Goal: Complete application form: Complete application form

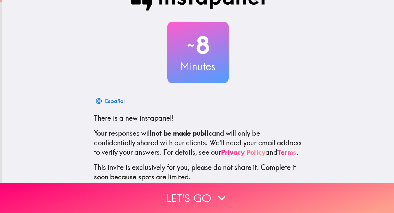
scroll to position [66, 0]
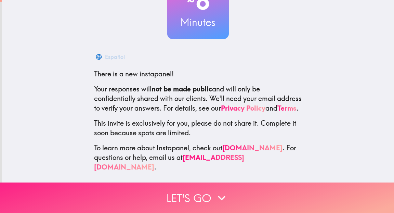
click at [205, 198] on button "Let's go" at bounding box center [197, 197] width 394 height 30
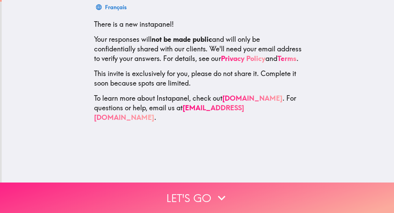
scroll to position [0, 0]
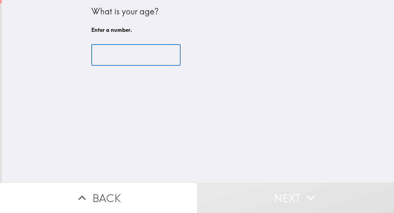
click at [120, 57] on input "number" at bounding box center [135, 54] width 89 height 21
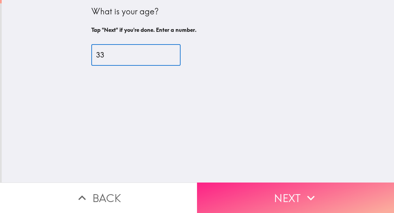
type input "33"
click at [276, 195] on button "Next" at bounding box center [295, 197] width 197 height 30
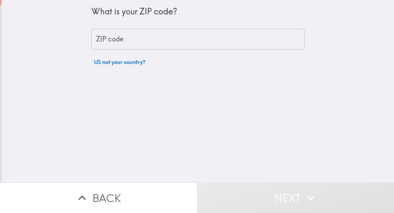
click at [221, 46] on input "ZIP code" at bounding box center [197, 39] width 213 height 21
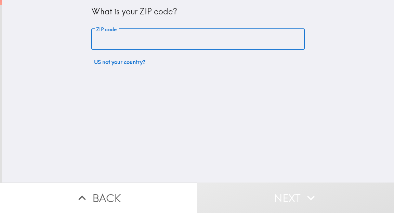
type input "19104"
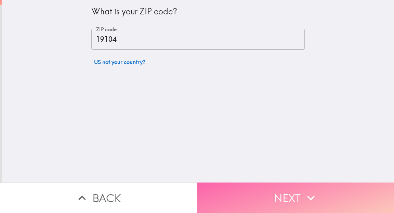
click at [225, 195] on button "Next" at bounding box center [295, 197] width 197 height 30
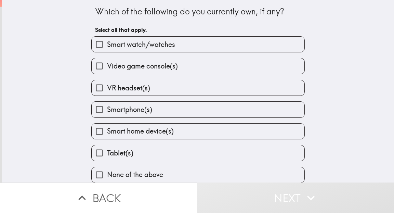
click at [210, 105] on label "Smartphone(s)" at bounding box center [198, 109] width 213 height 15
click at [107, 105] on input "Smartphone(s)" at bounding box center [99, 109] width 15 height 15
checkbox input "true"
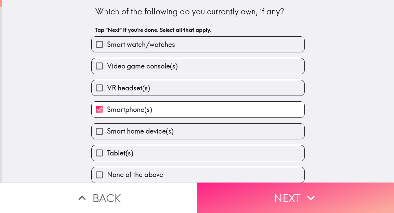
click at [254, 208] on button "Next" at bounding box center [295, 197] width 197 height 30
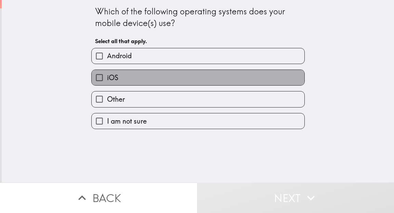
click at [234, 78] on label "iOS" at bounding box center [198, 77] width 213 height 15
click at [107, 78] on input "iOS" at bounding box center [99, 77] width 15 height 15
checkbox input "true"
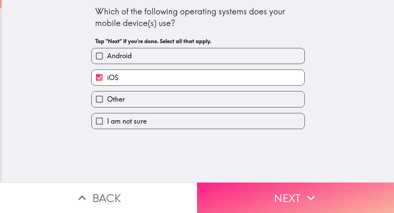
click at [239, 190] on button "Next" at bounding box center [295, 197] width 197 height 30
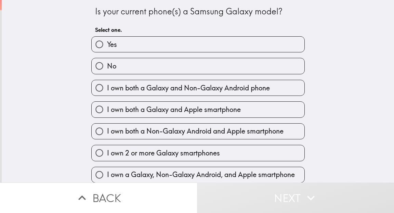
click at [208, 64] on label "No" at bounding box center [198, 65] width 213 height 15
click at [107, 64] on input "No" at bounding box center [99, 65] width 15 height 15
radio input "true"
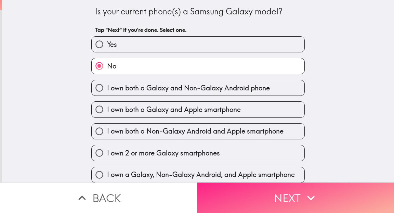
click at [243, 194] on button "Next" at bounding box center [295, 197] width 197 height 30
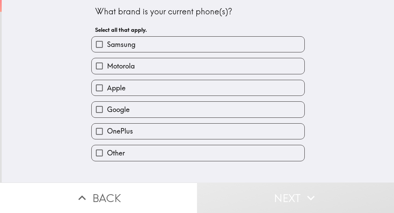
click at [205, 88] on label "Apple" at bounding box center [198, 87] width 213 height 15
click at [107, 88] on input "Apple" at bounding box center [99, 87] width 15 height 15
checkbox input "true"
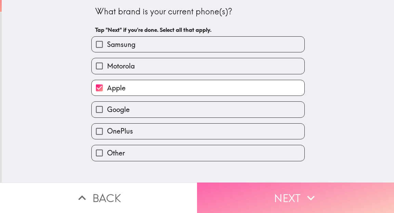
click at [223, 199] on button "Next" at bounding box center [295, 197] width 197 height 30
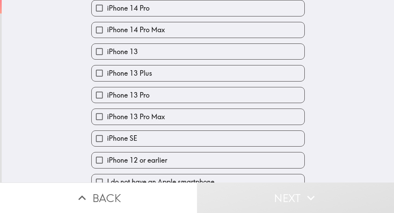
scroll to position [291, 0]
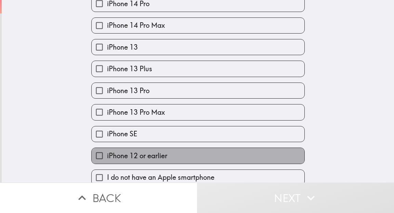
click at [186, 150] on label "iPhone 12 or earlier" at bounding box center [198, 155] width 213 height 15
click at [107, 150] on input "iPhone 12 or earlier" at bounding box center [99, 155] width 15 height 15
checkbox input "true"
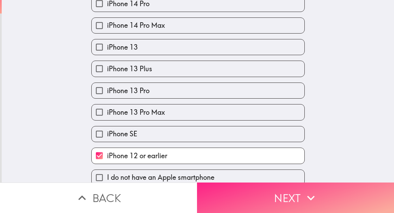
click at [232, 200] on button "Next" at bounding box center [295, 197] width 197 height 30
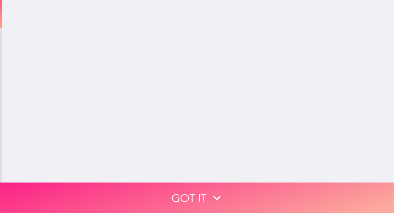
scroll to position [0, 0]
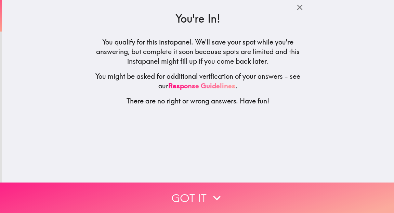
click at [227, 196] on button "Got it" at bounding box center [197, 197] width 394 height 30
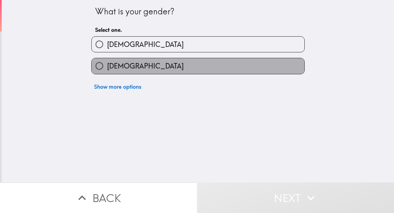
click at [209, 73] on label "[DEMOGRAPHIC_DATA]" at bounding box center [198, 65] width 213 height 15
click at [107, 73] on input "[DEMOGRAPHIC_DATA]" at bounding box center [99, 65] width 15 height 15
radio input "true"
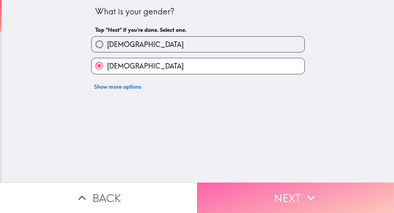
click at [242, 187] on button "Next" at bounding box center [295, 197] width 197 height 30
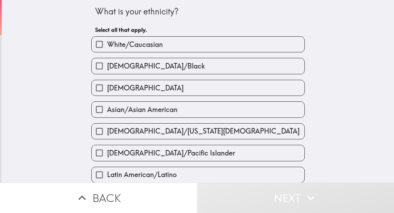
click at [200, 41] on label "White/Caucasian" at bounding box center [198, 44] width 213 height 15
click at [107, 41] on input "White/Caucasian" at bounding box center [99, 44] width 15 height 15
checkbox input "true"
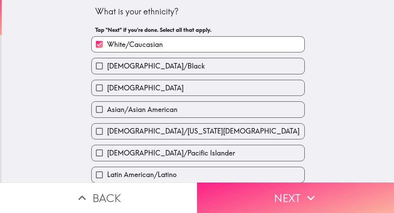
click at [213, 192] on button "Next" at bounding box center [295, 197] width 197 height 30
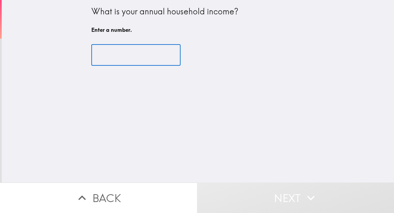
click at [138, 54] on input "number" at bounding box center [135, 54] width 89 height 21
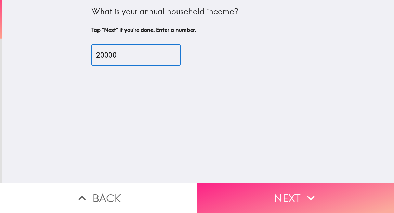
type input "20000"
click at [222, 196] on button "Next" at bounding box center [295, 197] width 197 height 30
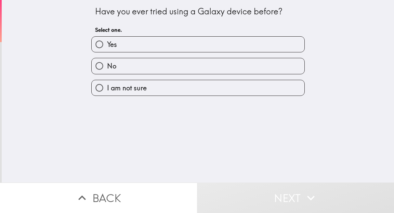
click at [181, 66] on label "No" at bounding box center [198, 65] width 213 height 15
click at [107, 66] on input "No" at bounding box center [99, 65] width 15 height 15
radio input "true"
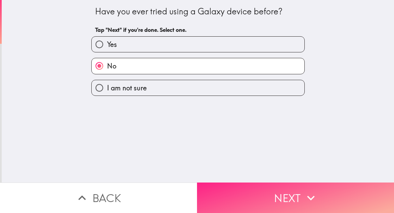
click at [212, 200] on button "Next" at bounding box center [295, 197] width 197 height 30
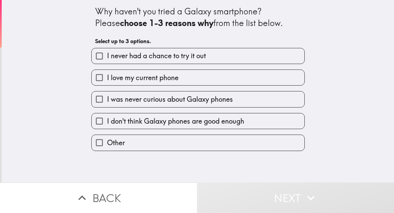
click at [197, 102] on span "I was never curious about Galaxy phones" at bounding box center [170, 99] width 126 height 10
click at [107, 102] on input "I was never curious about Galaxy phones" at bounding box center [99, 98] width 15 height 15
checkbox input "true"
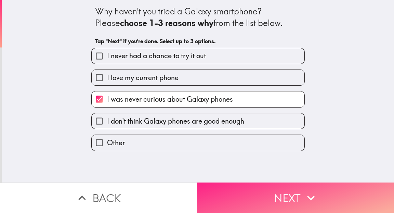
click at [241, 201] on button "Next" at bounding box center [295, 197] width 197 height 30
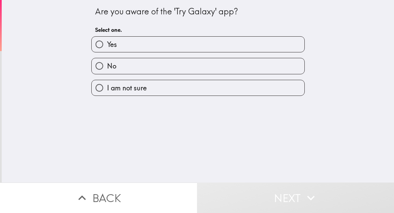
click at [223, 71] on label "No" at bounding box center [198, 65] width 213 height 15
click at [107, 71] on input "No" at bounding box center [99, 65] width 15 height 15
radio input "true"
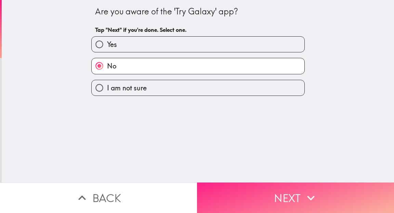
click at [239, 189] on button "Next" at bounding box center [295, 197] width 197 height 30
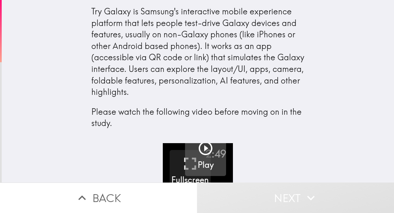
click at [207, 149] on icon "button" at bounding box center [205, 148] width 16 height 16
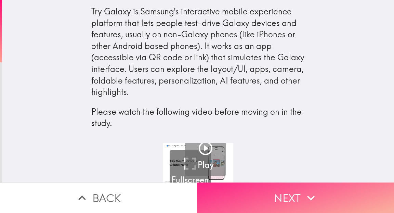
click at [269, 192] on button "Next" at bounding box center [295, 197] width 197 height 30
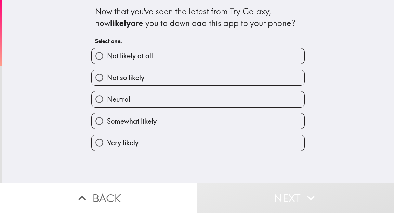
click at [212, 57] on label "Not likely at all" at bounding box center [198, 55] width 213 height 15
click at [107, 57] on input "Not likely at all" at bounding box center [99, 55] width 15 height 15
radio input "true"
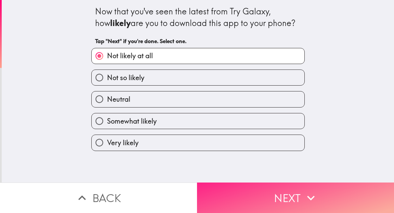
click at [233, 203] on button "Next" at bounding box center [295, 197] width 197 height 30
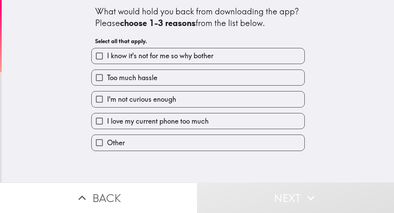
click at [169, 100] on span "I'm not curious enough" at bounding box center [141, 99] width 69 height 10
click at [107, 100] on input "I'm not curious enough" at bounding box center [99, 98] width 15 height 15
checkbox input "true"
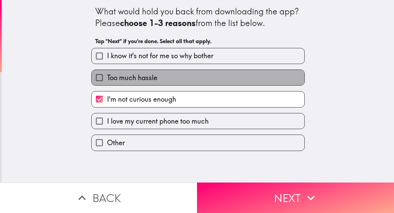
click at [169, 79] on label "Too much hassle" at bounding box center [198, 77] width 213 height 15
click at [107, 79] on input "Too much hassle" at bounding box center [99, 77] width 15 height 15
checkbox input "true"
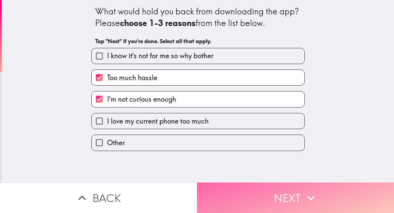
click at [237, 187] on button "Next" at bounding box center [295, 197] width 197 height 30
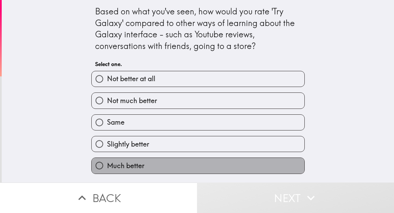
click at [234, 168] on label "Much better" at bounding box center [198, 165] width 213 height 15
click at [107, 168] on input "Much better" at bounding box center [99, 165] width 15 height 15
radio input "true"
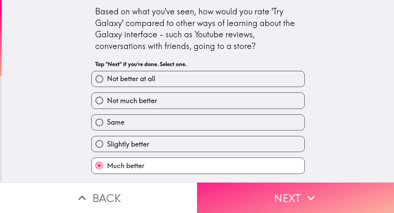
click at [244, 198] on button "Next" at bounding box center [295, 197] width 197 height 30
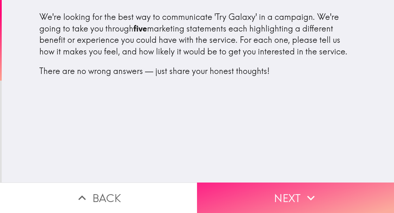
click at [245, 200] on button "Next" at bounding box center [295, 197] width 197 height 30
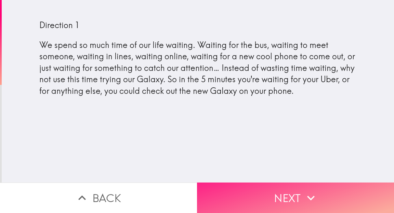
click at [250, 196] on button "Next" at bounding box center [295, 197] width 197 height 30
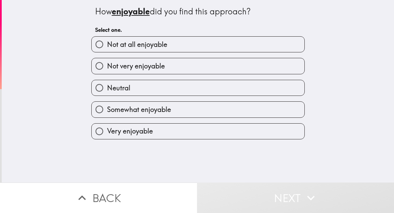
click at [227, 46] on label "Not at all enjoyable" at bounding box center [198, 44] width 213 height 15
click at [107, 46] on input "Not at all enjoyable" at bounding box center [99, 44] width 15 height 15
radio input "true"
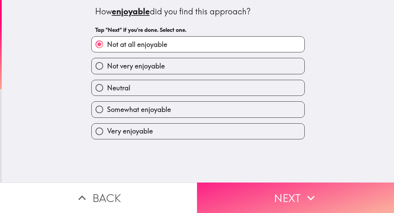
click at [232, 201] on button "Next" at bounding box center [295, 197] width 197 height 30
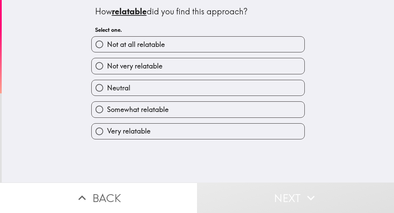
click at [226, 47] on label "Not at all relatable" at bounding box center [198, 44] width 213 height 15
click at [107, 47] on input "Not at all relatable" at bounding box center [99, 44] width 15 height 15
radio input "true"
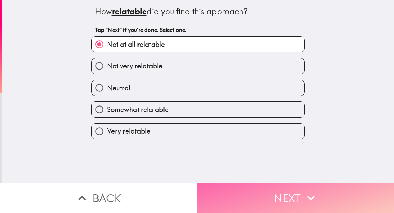
click at [244, 190] on button "Next" at bounding box center [295, 197] width 197 height 30
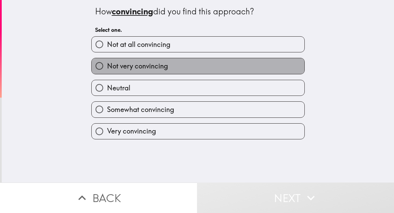
click at [232, 70] on label "Not very convincing" at bounding box center [198, 65] width 213 height 15
click at [107, 70] on input "Not very convincing" at bounding box center [99, 65] width 15 height 15
radio input "true"
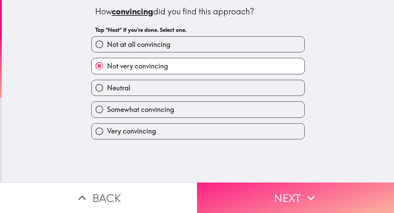
click at [225, 190] on button "Next" at bounding box center [295, 197] width 197 height 30
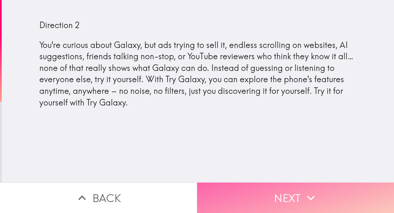
click at [225, 190] on button "Next" at bounding box center [295, 197] width 197 height 30
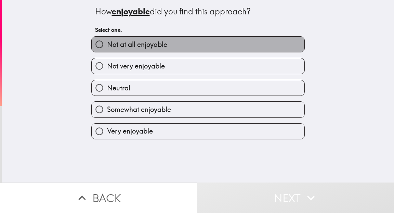
click at [200, 45] on label "Not at all enjoyable" at bounding box center [198, 44] width 213 height 15
click at [107, 45] on input "Not at all enjoyable" at bounding box center [99, 44] width 15 height 15
radio input "true"
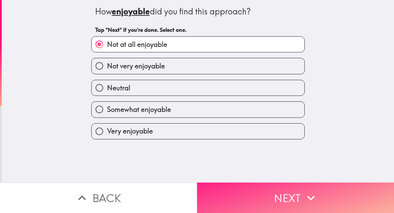
click at [218, 191] on button "Next" at bounding box center [295, 197] width 197 height 30
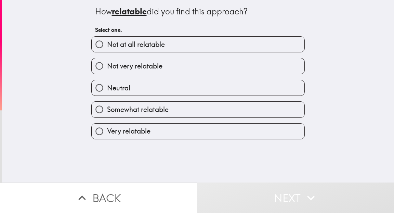
click at [214, 43] on label "Not at all relatable" at bounding box center [198, 44] width 213 height 15
click at [107, 43] on input "Not at all relatable" at bounding box center [99, 44] width 15 height 15
radio input "true"
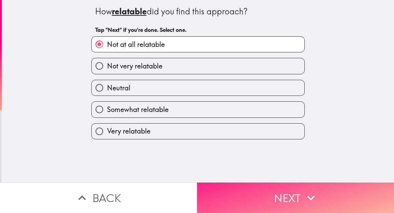
click at [216, 191] on button "Next" at bounding box center [295, 197] width 197 height 30
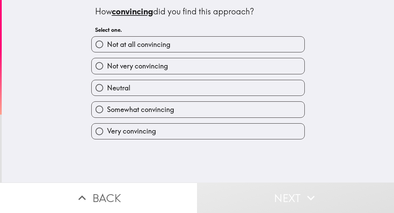
click at [200, 109] on label "Somewhat convincing" at bounding box center [198, 109] width 213 height 15
click at [107, 109] on input "Somewhat convincing" at bounding box center [99, 109] width 15 height 15
radio input "true"
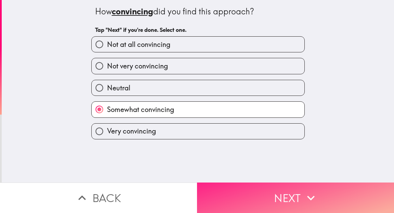
click at [210, 187] on button "Next" at bounding box center [295, 197] width 197 height 30
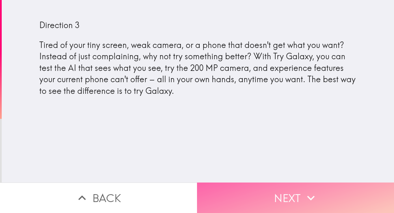
click at [210, 187] on button "Next" at bounding box center [295, 197] width 197 height 30
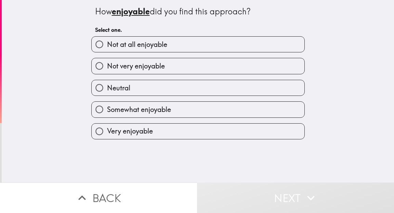
click at [204, 42] on label "Not at all enjoyable" at bounding box center [198, 44] width 213 height 15
click at [107, 42] on input "Not at all enjoyable" at bounding box center [99, 44] width 15 height 15
radio input "true"
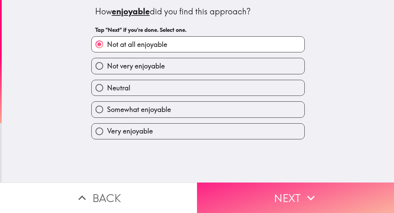
click at [209, 190] on button "Next" at bounding box center [295, 197] width 197 height 30
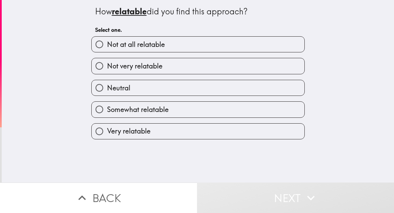
click at [184, 42] on label "Not at all relatable" at bounding box center [198, 44] width 213 height 15
click at [107, 42] on input "Not at all relatable" at bounding box center [99, 44] width 15 height 15
radio input "true"
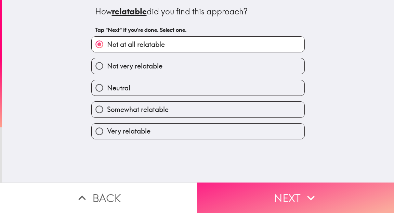
click at [205, 201] on button "Next" at bounding box center [295, 197] width 197 height 30
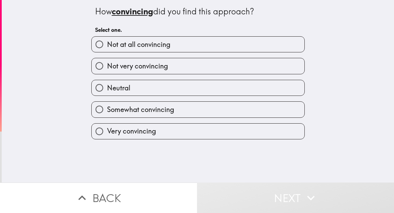
click at [217, 92] on label "Neutral" at bounding box center [198, 87] width 213 height 15
click at [107, 92] on input "Neutral" at bounding box center [99, 87] width 15 height 15
radio input "true"
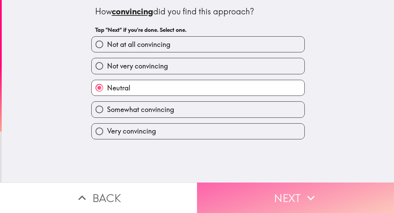
click at [228, 192] on button "Next" at bounding box center [295, 197] width 197 height 30
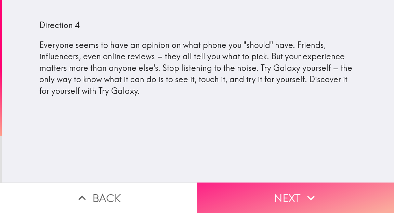
click at [228, 192] on button "Next" at bounding box center [295, 197] width 197 height 30
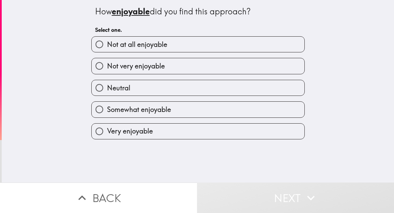
click at [233, 48] on label "Not at all enjoyable" at bounding box center [198, 44] width 213 height 15
click at [107, 48] on input "Not at all enjoyable" at bounding box center [99, 44] width 15 height 15
radio input "true"
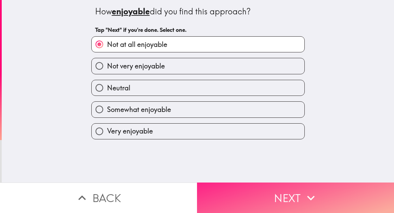
click at [230, 186] on button "Next" at bounding box center [295, 197] width 197 height 30
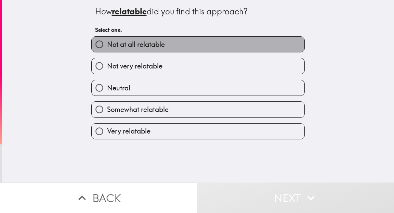
click at [210, 40] on label "Not at all relatable" at bounding box center [198, 44] width 213 height 15
click at [107, 40] on input "Not at all relatable" at bounding box center [99, 44] width 15 height 15
radio input "true"
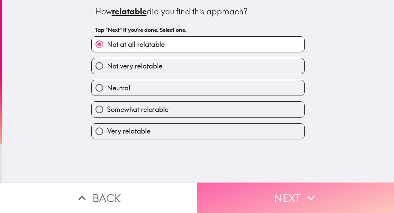
click at [211, 192] on button "Next" at bounding box center [295, 197] width 197 height 30
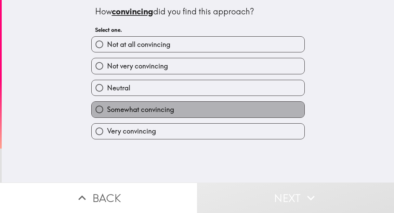
click at [211, 114] on label "Somewhat convincing" at bounding box center [198, 109] width 213 height 15
click at [107, 114] on input "Somewhat convincing" at bounding box center [99, 109] width 15 height 15
radio input "true"
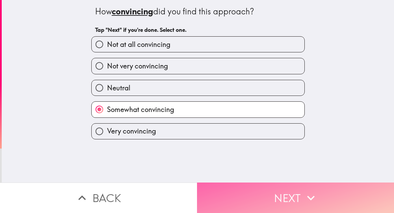
click at [224, 203] on button "Next" at bounding box center [295, 197] width 197 height 30
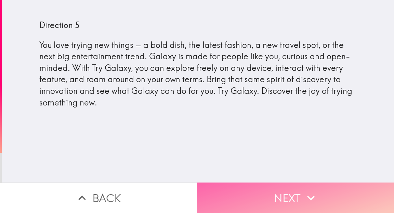
click at [224, 203] on button "Next" at bounding box center [295, 197] width 197 height 30
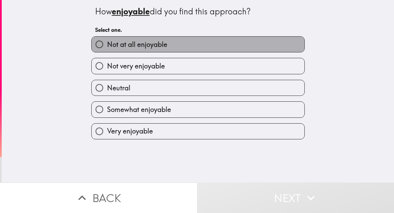
click at [210, 41] on label "Not at all enjoyable" at bounding box center [198, 44] width 213 height 15
click at [107, 41] on input "Not at all enjoyable" at bounding box center [99, 44] width 15 height 15
radio input "true"
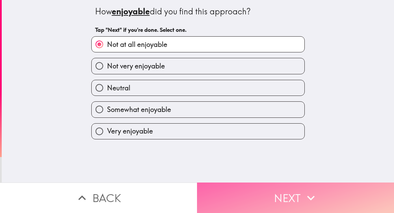
click at [219, 194] on button "Next" at bounding box center [295, 197] width 197 height 30
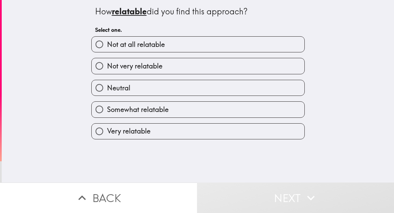
click at [199, 43] on label "Not at all relatable" at bounding box center [198, 44] width 213 height 15
click at [107, 43] on input "Not at all relatable" at bounding box center [99, 44] width 15 height 15
radio input "true"
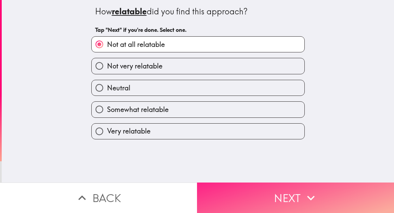
click at [220, 188] on button "Next" at bounding box center [295, 197] width 197 height 30
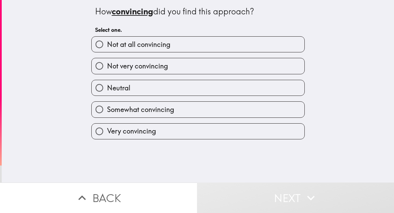
click at [219, 70] on label "Not very convincing" at bounding box center [198, 65] width 213 height 15
click at [107, 70] on input "Not very convincing" at bounding box center [99, 65] width 15 height 15
radio input "true"
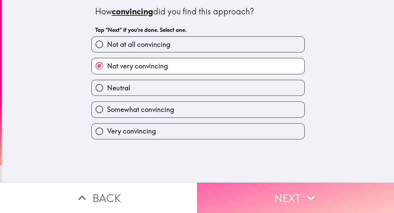
click at [225, 191] on button "Next" at bounding box center [295, 197] width 197 height 30
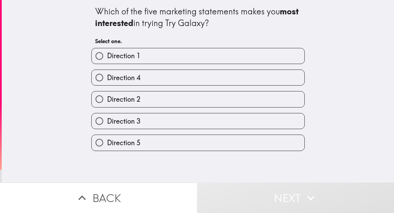
click at [139, 98] on span "Direction 2" at bounding box center [124, 99] width 34 height 10
click at [107, 98] on input "Direction 2" at bounding box center [99, 98] width 15 height 15
radio input "true"
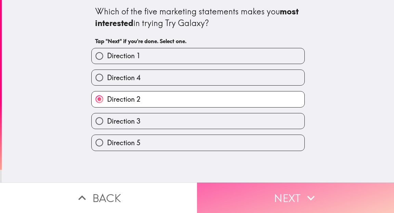
click at [229, 197] on button "Next" at bounding box center [295, 197] width 197 height 30
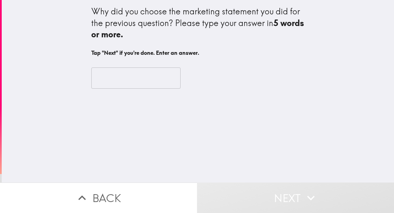
click at [151, 80] on input "text" at bounding box center [135, 77] width 89 height 21
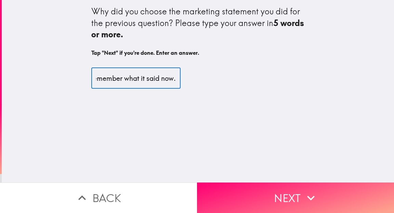
scroll to position [0, 478]
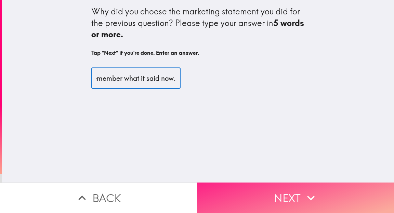
type input "It would really help if you showed me the statements again because I don't reme…"
click at [285, 203] on button "Next" at bounding box center [295, 197] width 197 height 30
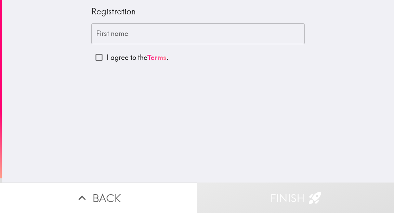
click at [183, 36] on input "First name" at bounding box center [197, 33] width 213 height 21
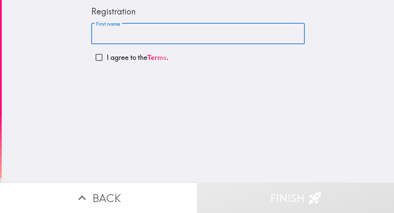
type input "[PERSON_NAME]"
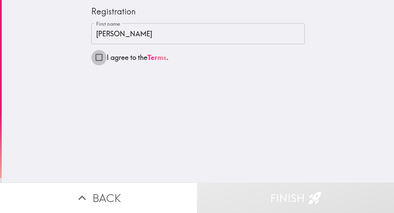
click at [101, 58] on input "I agree to the Terms ." at bounding box center [98, 57] width 15 height 15
checkbox input "true"
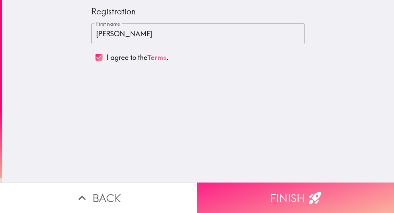
click at [265, 200] on button "Finish" at bounding box center [295, 197] width 197 height 30
